Goal: Check status: Check status

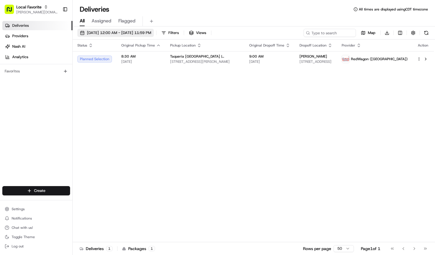
click at [127, 33] on span "[DATE] 12:00 AM - [DATE] 11:59 PM" at bounding box center [119, 32] width 64 height 5
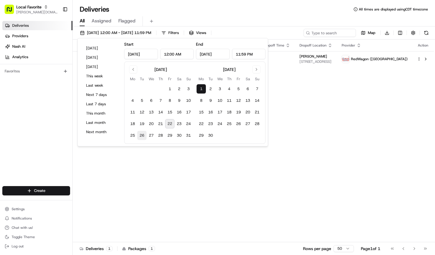
click at [143, 134] on button "26" at bounding box center [141, 135] width 9 height 9
type input "[DATE]"
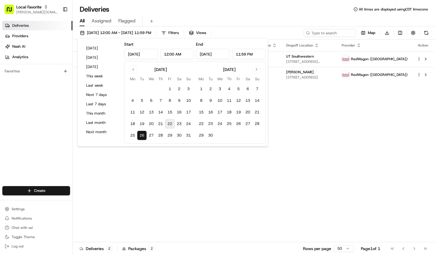
click at [255, 15] on div "All Assigned Flagged" at bounding box center [254, 20] width 363 height 13
